Goal: Task Accomplishment & Management: Manage account settings

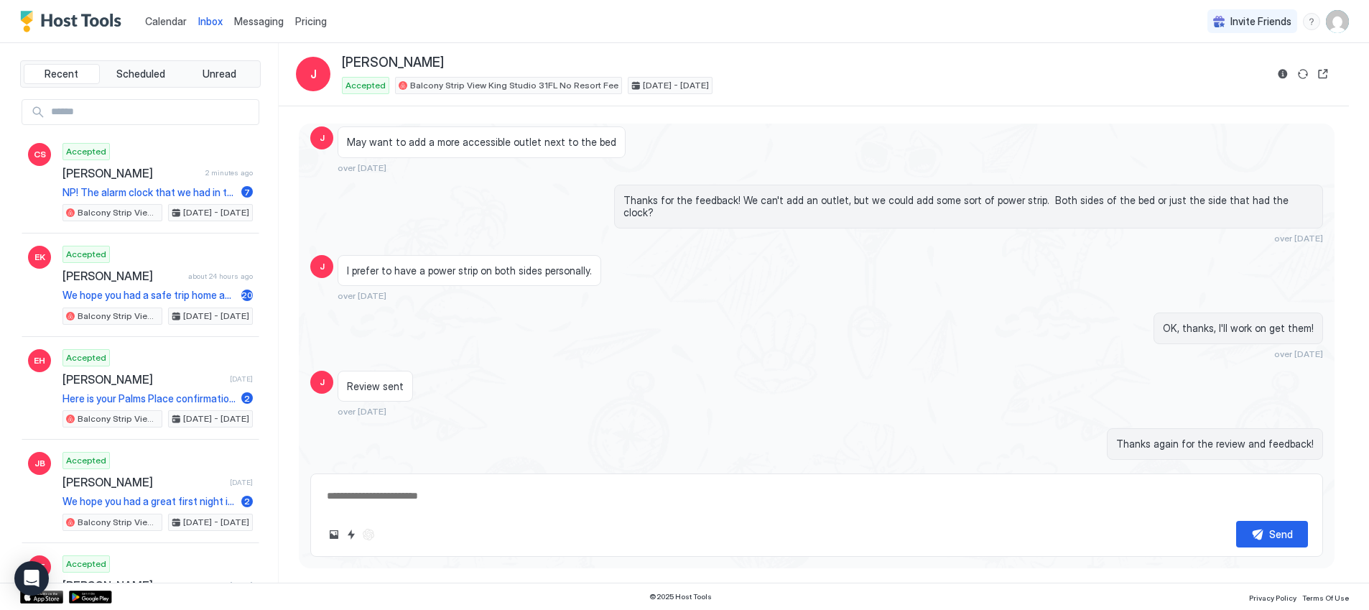
scroll to position [3672, 0]
type textarea "*"
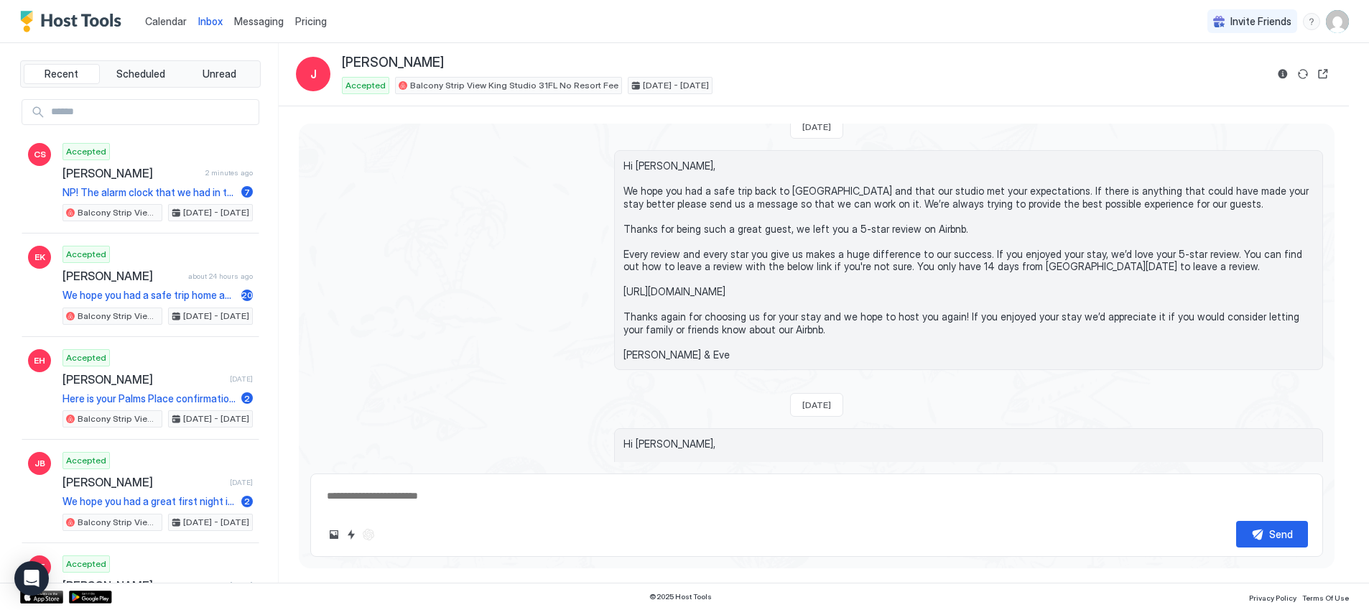
click at [264, 18] on span "Messaging" at bounding box center [259, 21] width 50 height 12
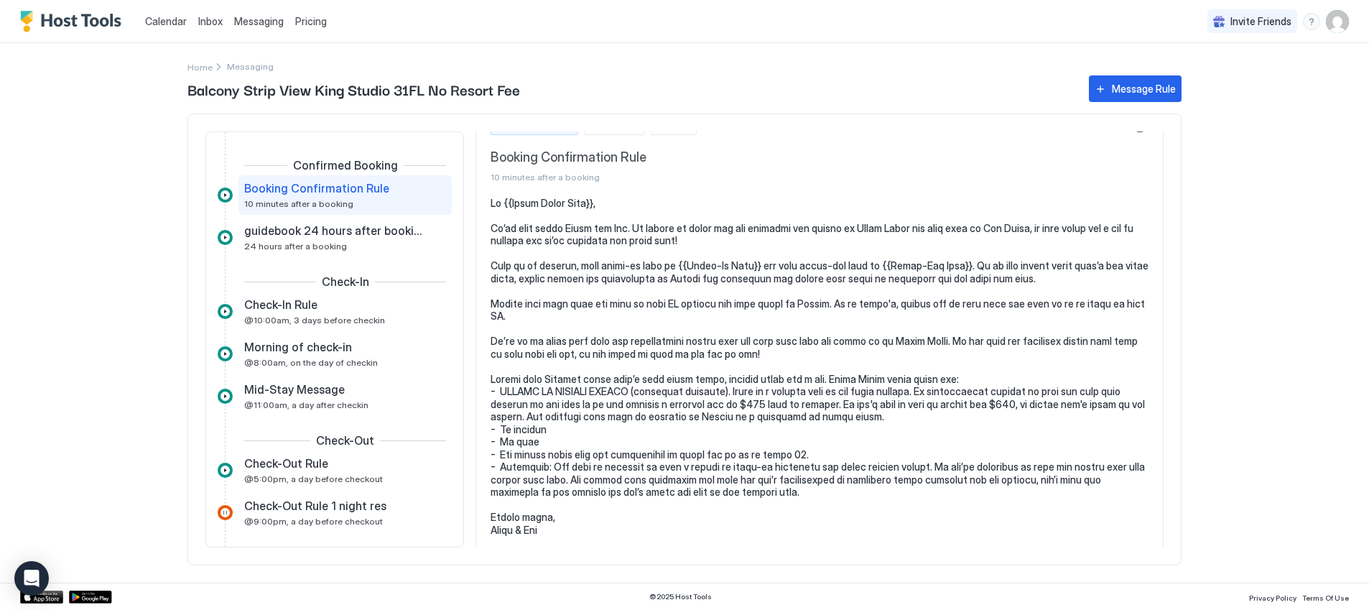
scroll to position [33, 0]
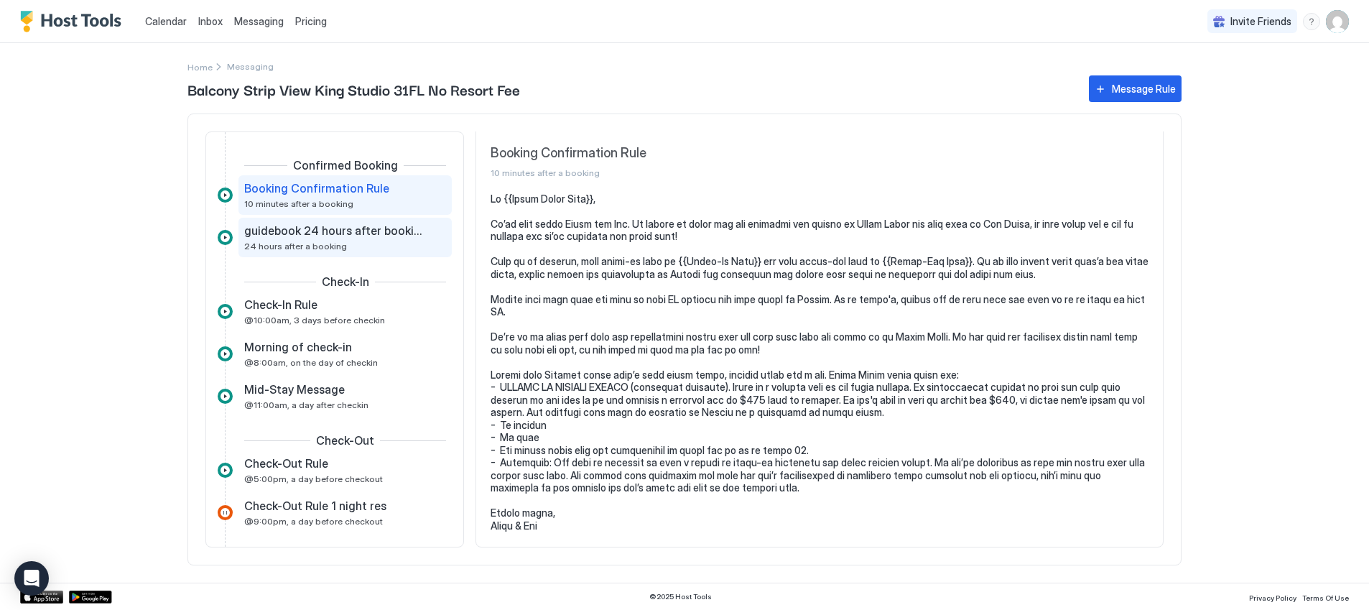
click at [401, 236] on span "guidebook 24 hours after booking" at bounding box center [333, 230] width 179 height 14
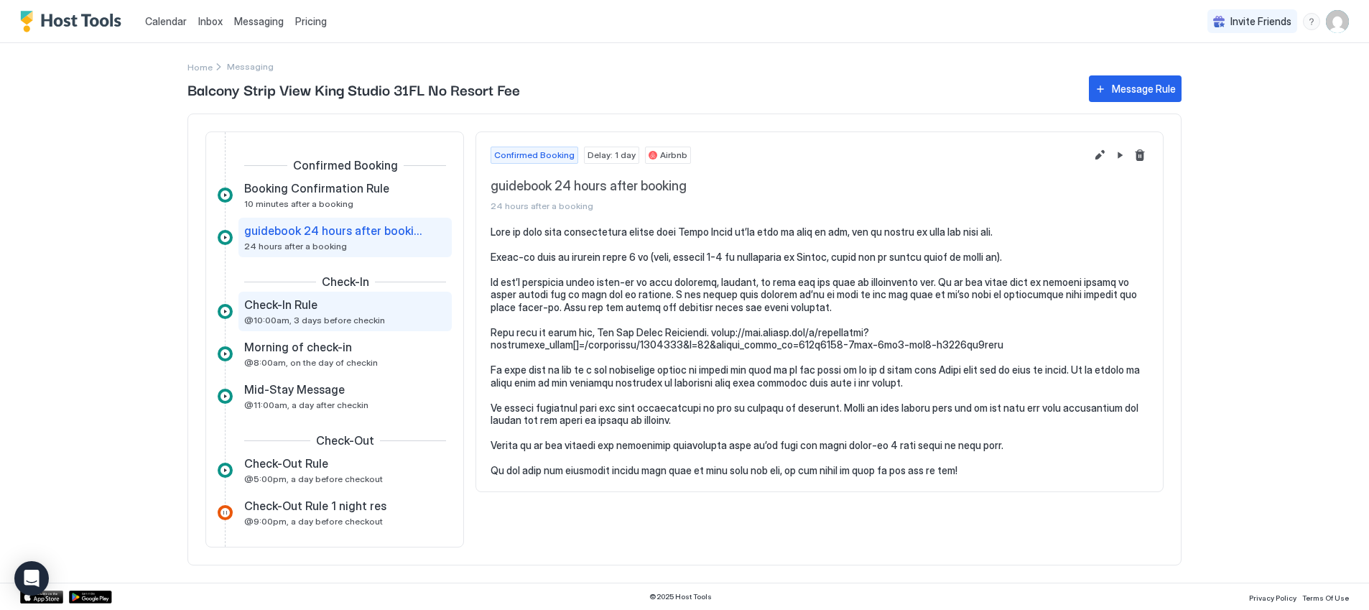
click at [376, 304] on div "Check-In Rule" at bounding box center [335, 304] width 182 height 14
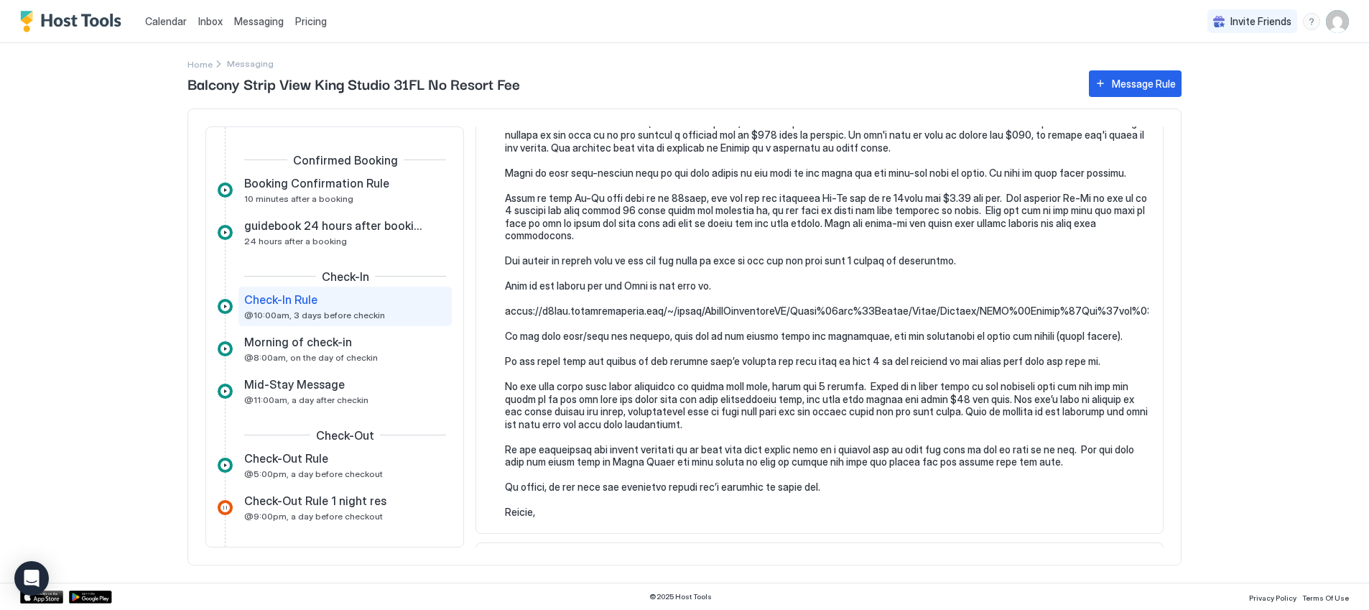
scroll to position [469, 0]
